Goal: Task Accomplishment & Management: Manage account settings

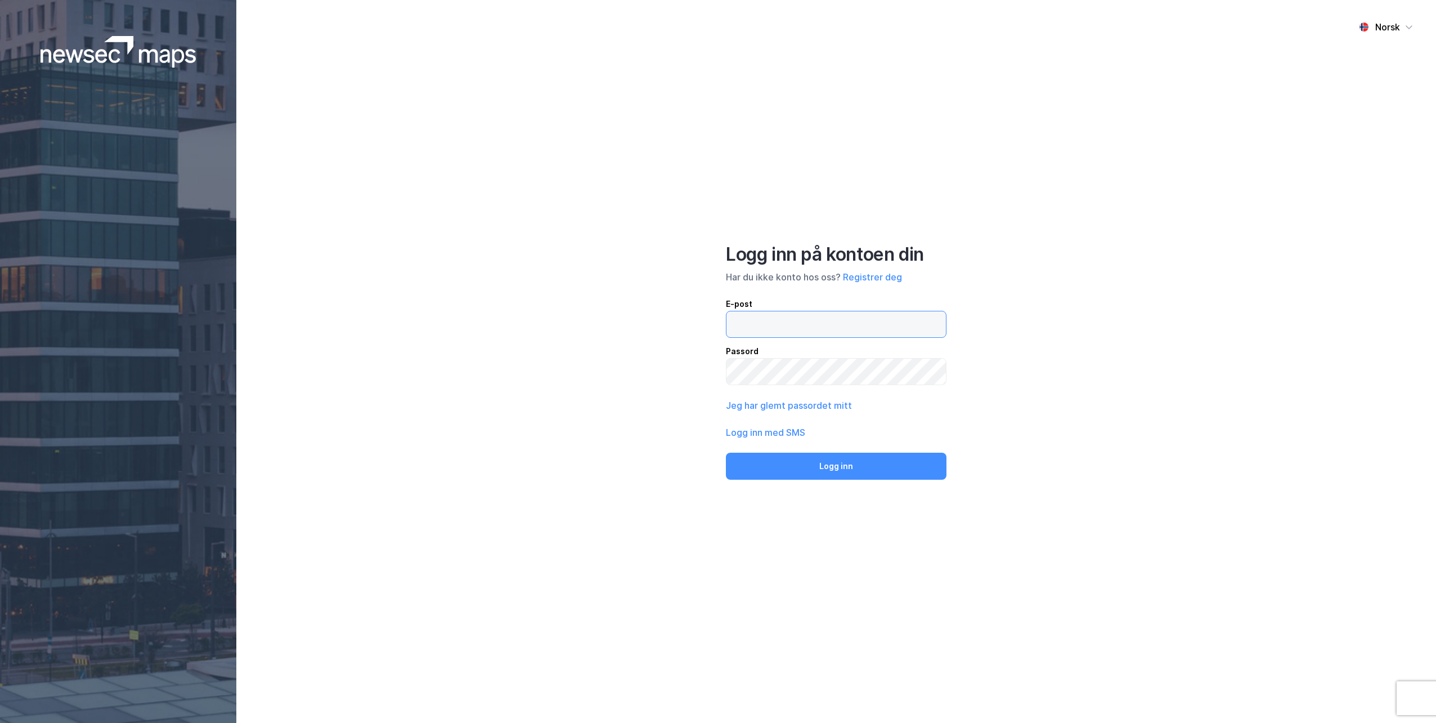
click at [825, 324] on input "email" at bounding box center [836, 324] width 219 height 26
type input "[EMAIL_ADDRESS][DOMAIN_NAME]"
click at [790, 430] on button "Logg inn med SMS" at bounding box center [765, 432] width 79 height 14
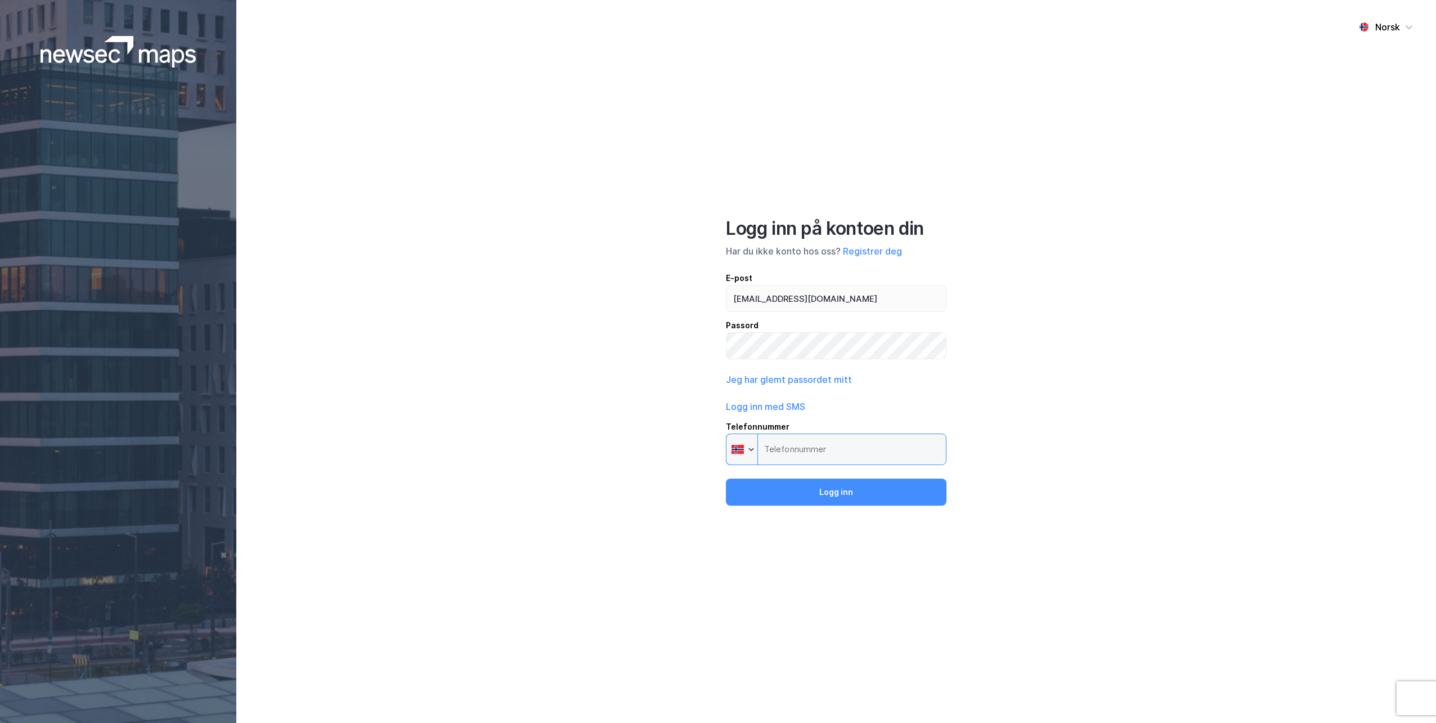
click at [804, 440] on input "Telefonnummer Phone" at bounding box center [836, 449] width 221 height 32
click at [825, 444] on input "Telefonnummer Phone" at bounding box center [836, 449] width 221 height 32
click at [805, 447] on input "Telefonnummer Phone" at bounding box center [836, 449] width 221 height 32
type input "[PHONE_NUMBER]"
click at [807, 499] on button "Logg inn" at bounding box center [836, 491] width 221 height 27
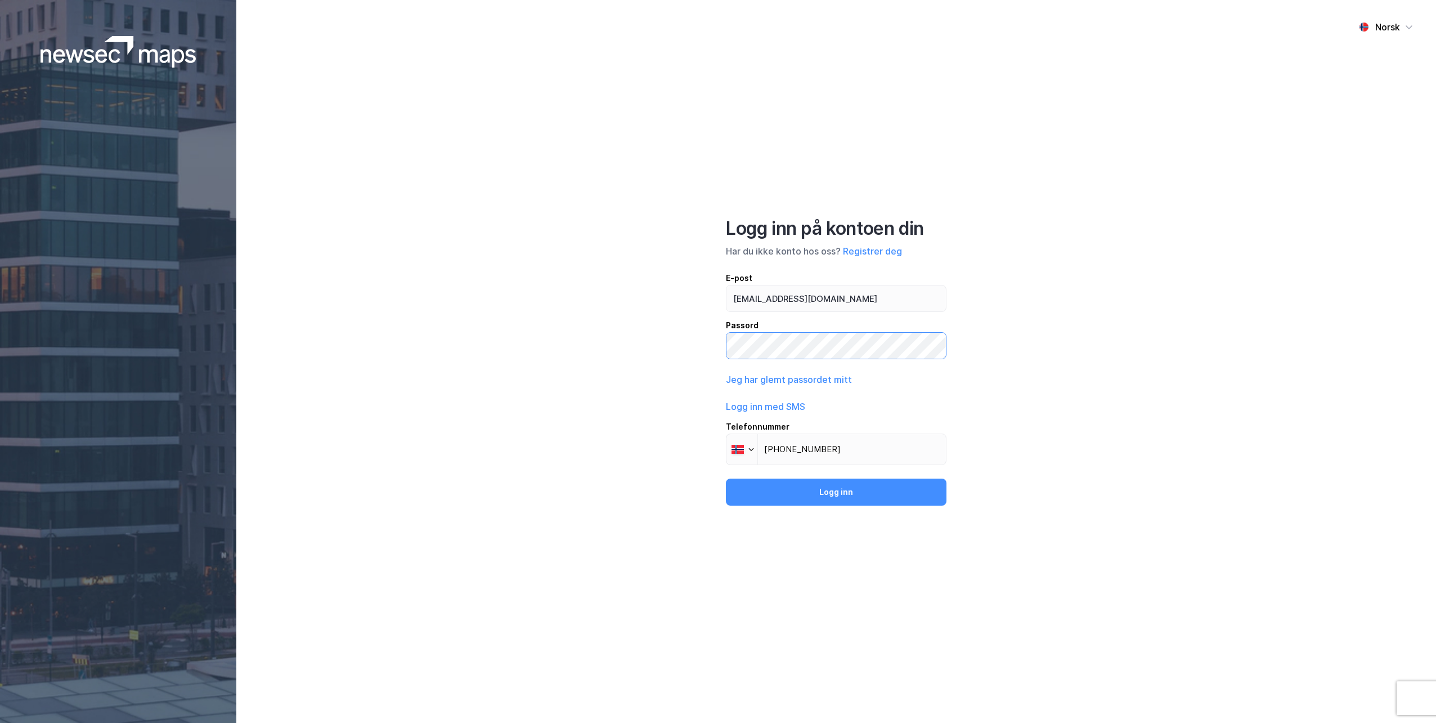
click at [726, 478] on button "Logg inn" at bounding box center [836, 491] width 221 height 27
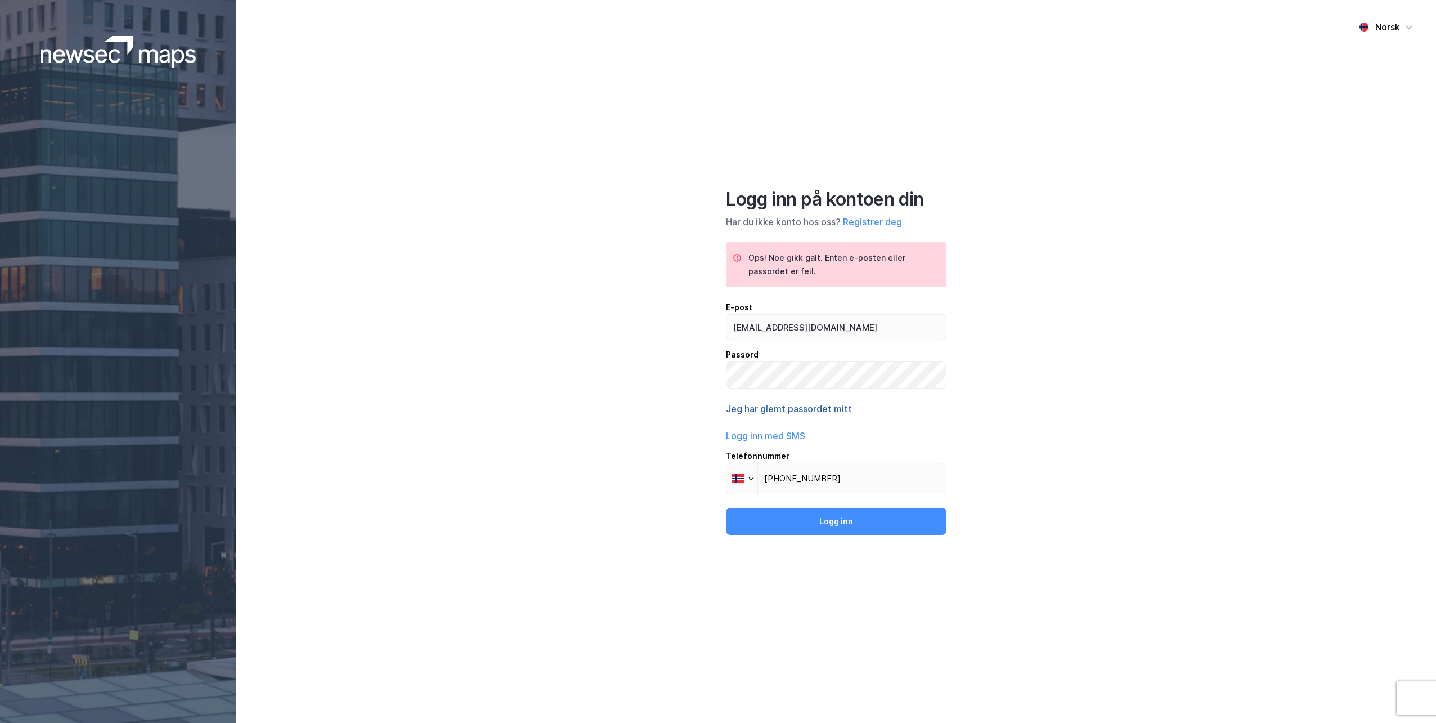
click at [782, 411] on button "Jeg har glemt passordet mitt" at bounding box center [789, 409] width 126 height 14
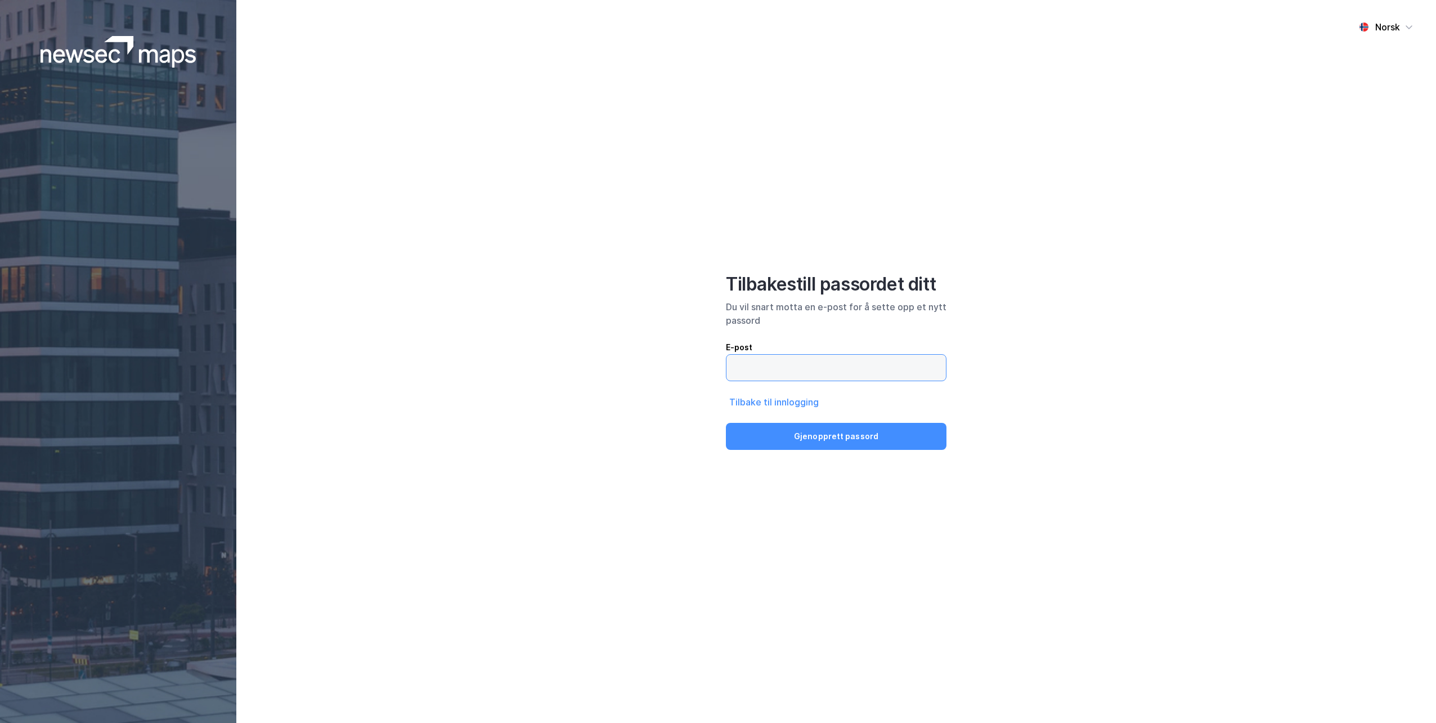
click at [858, 357] on input "email" at bounding box center [836, 368] width 219 height 26
type input "[EMAIL_ADDRESS][DOMAIN_NAME]"
click at [858, 431] on button "Gjenopprett passord" at bounding box center [836, 436] width 221 height 27
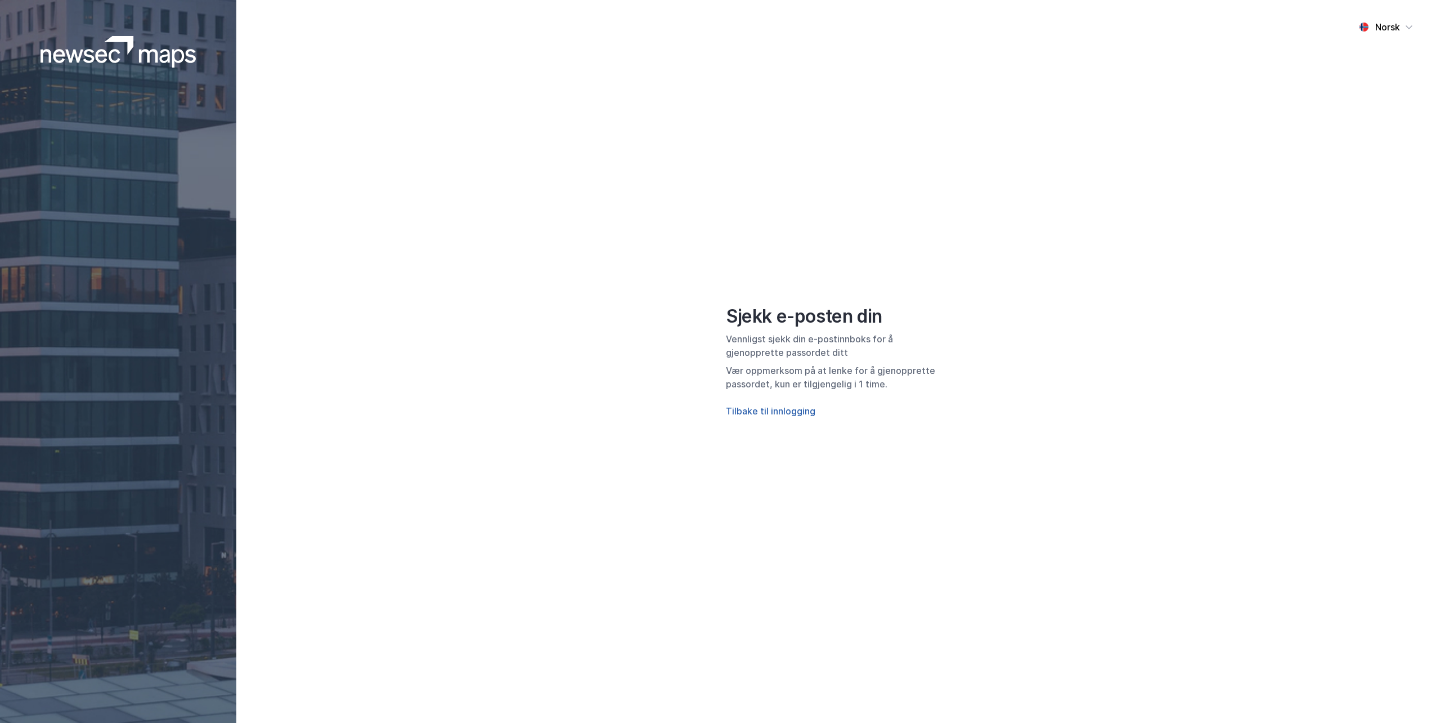
click at [788, 406] on button "Tilbake til innlogging" at bounding box center [770, 411] width 89 height 14
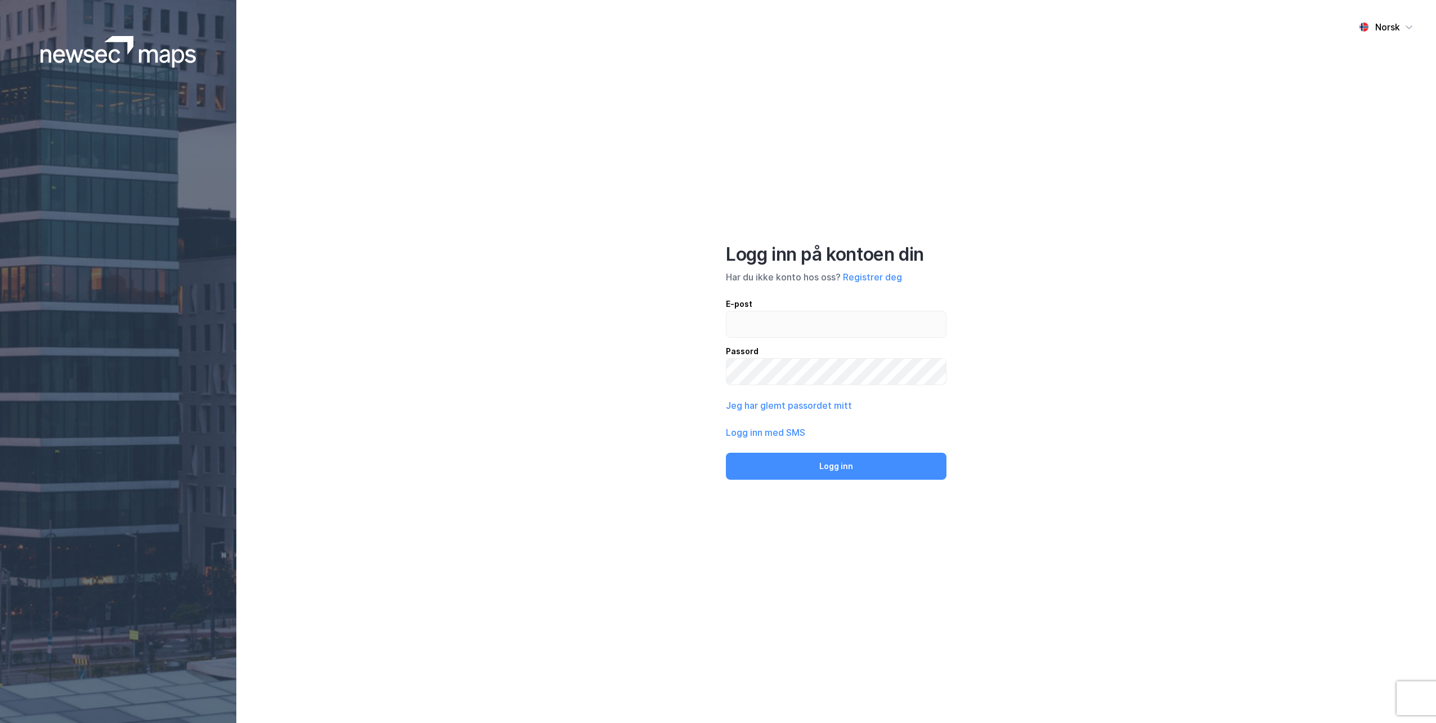
click at [800, 294] on div "Logg inn på kontoen din Har du ikke konto hos oss? Registrer deg E-post Passord…" at bounding box center [836, 361] width 221 height 236
click at [812, 318] on input "email" at bounding box center [836, 324] width 219 height 26
